Goal: Transaction & Acquisition: Purchase product/service

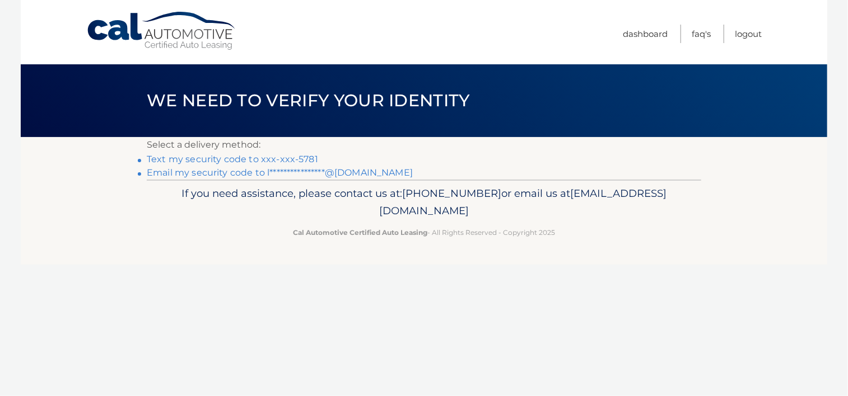
click at [284, 161] on link "Text my security code to xxx-xxx-5781" at bounding box center [232, 159] width 171 height 11
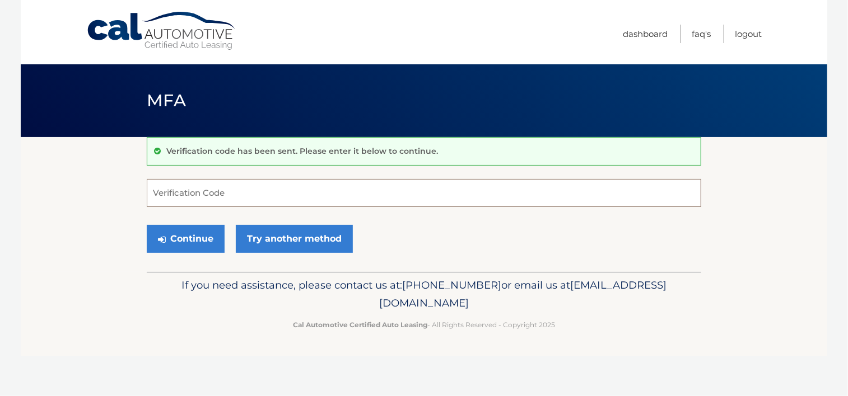
click at [269, 193] on input "Verification Code" at bounding box center [424, 193] width 554 height 28
type input "930633"
click at [190, 242] on button "Continue" at bounding box center [186, 239] width 78 height 28
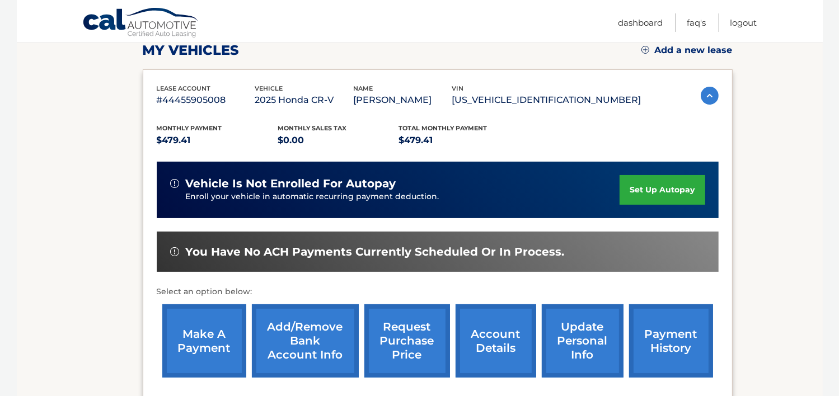
scroll to position [163, 0]
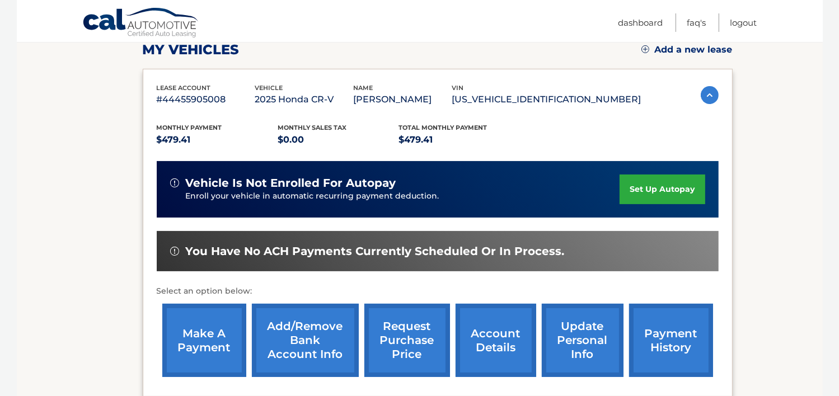
click at [203, 336] on link "make a payment" at bounding box center [204, 340] width 84 height 73
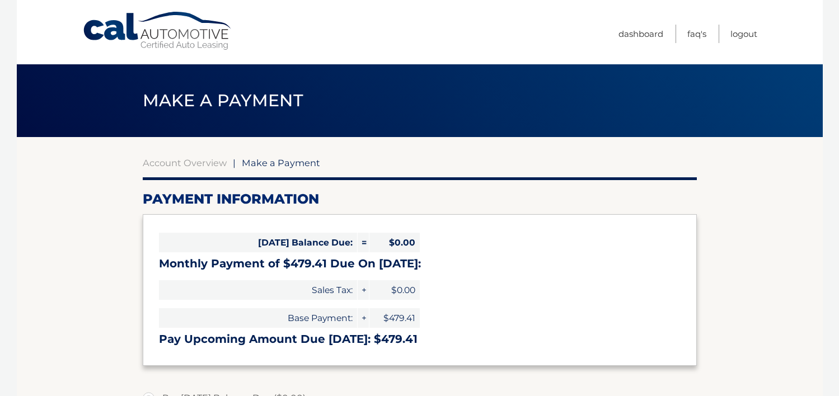
select select "ZmZkZDhkZTYtNWUxNi00ZjViLWE2ZjEtYWY4Nzg4NzA0ZTcx"
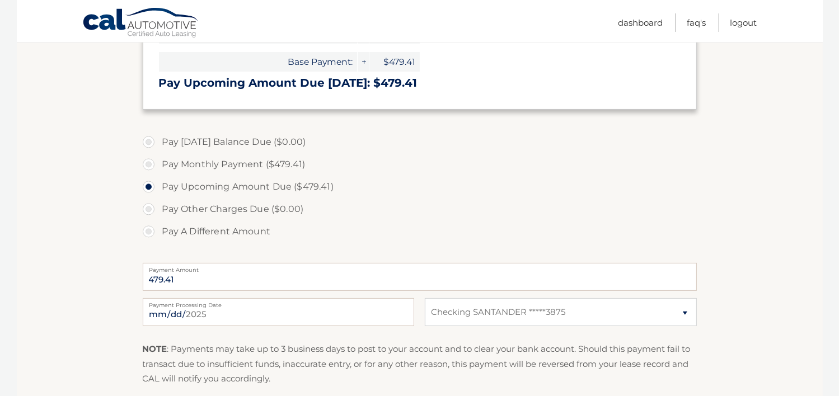
scroll to position [260, 0]
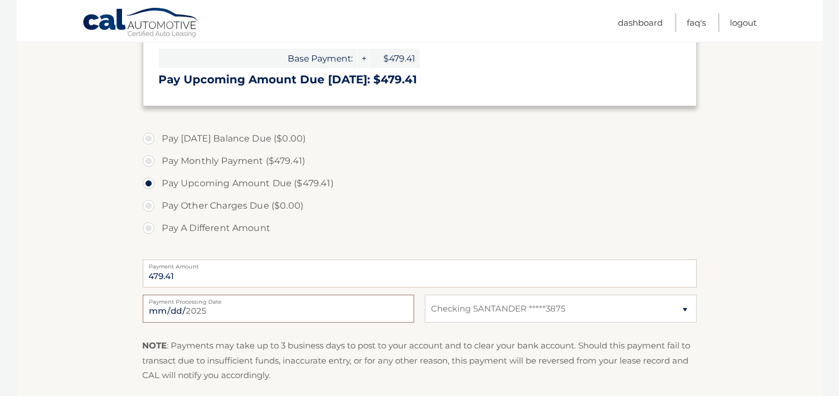
click at [239, 306] on input "2025-09-01" at bounding box center [279, 309] width 272 height 28
type input "2025-09-05"
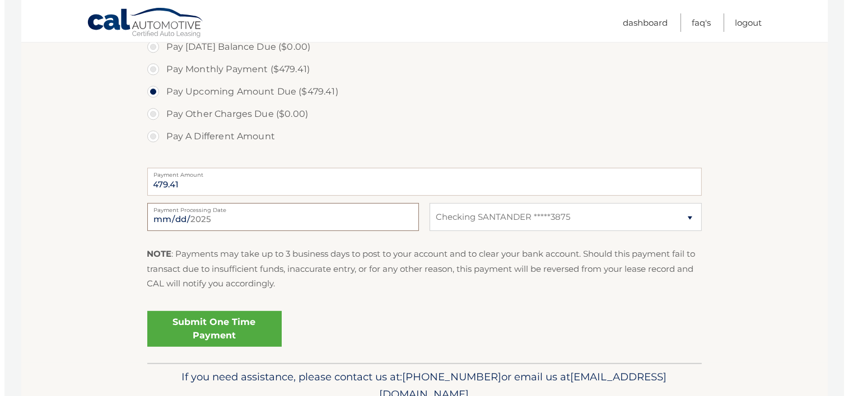
scroll to position [363, 0]
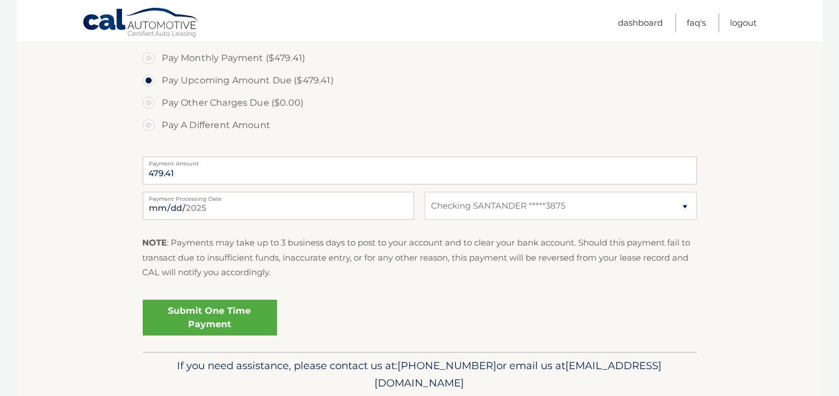
click at [235, 323] on link "Submit One Time Payment" at bounding box center [210, 318] width 134 height 36
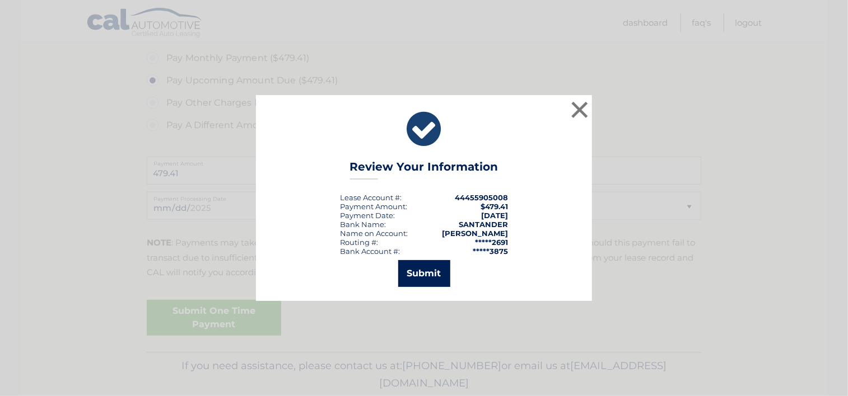
click at [425, 272] on button "Submit" at bounding box center [424, 273] width 52 height 27
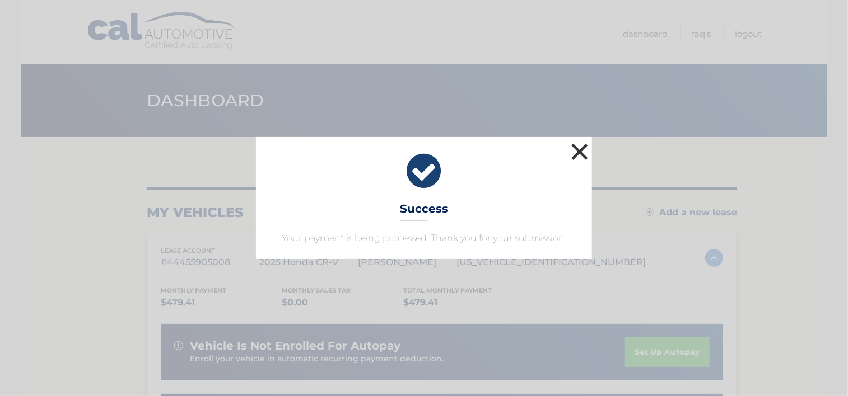
click at [580, 156] on button "×" at bounding box center [579, 152] width 22 height 22
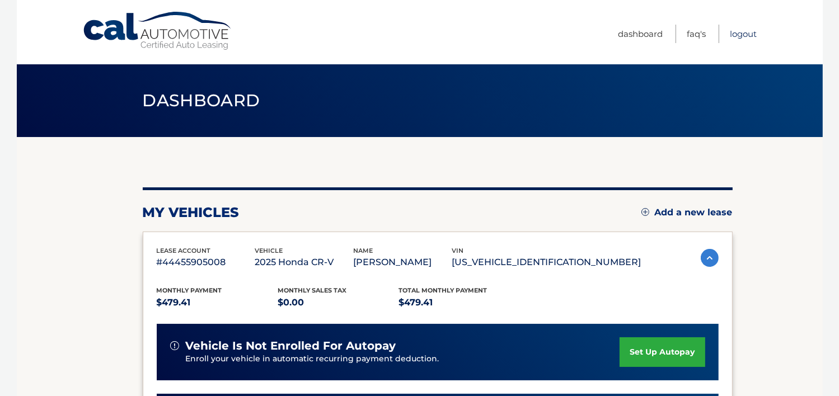
click at [750, 33] on link "Logout" at bounding box center [744, 34] width 27 height 18
